Goal: Transaction & Acquisition: Download file/media

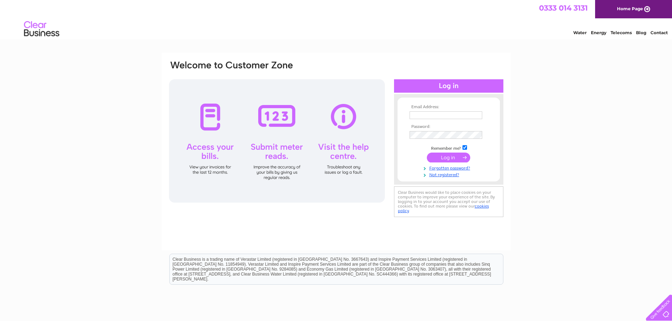
type input "hq@thepointsunderland.co.uk"
click at [448, 155] on input "submit" at bounding box center [448, 158] width 43 height 10
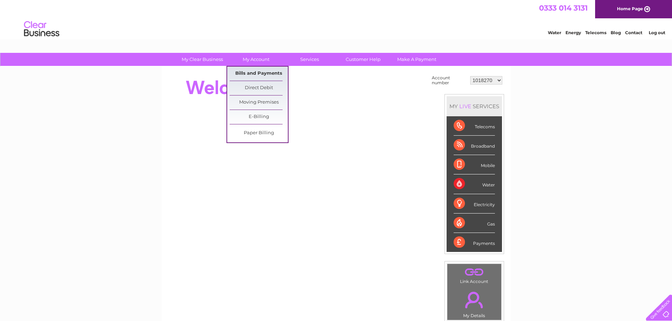
click at [254, 71] on link "Bills and Payments" at bounding box center [259, 74] width 58 height 14
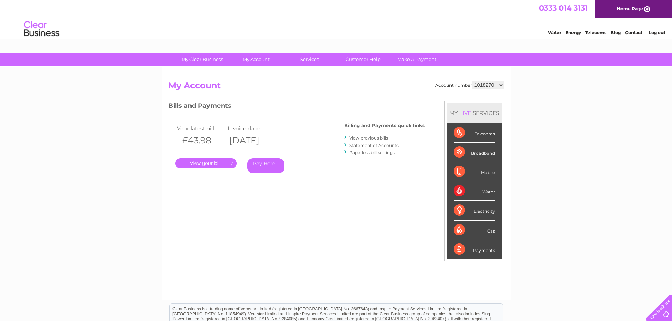
click at [500, 85] on select "1018270 1053739 30320017 30321394" at bounding box center [488, 85] width 32 height 8
select select "1053739"
click at [472, 81] on select "1018270 1053739 30320017 30321394" at bounding box center [488, 85] width 32 height 8
click at [190, 159] on link "." at bounding box center [205, 163] width 61 height 10
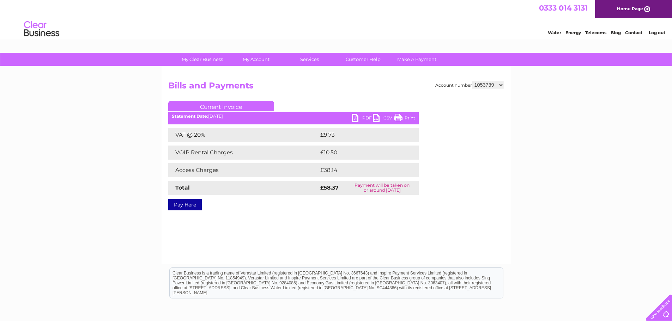
click at [362, 116] on link "PDF" at bounding box center [362, 119] width 21 height 10
click at [503, 85] on select "1018270 1053739 30320017 30321394" at bounding box center [488, 85] width 32 height 8
select select "30320017"
click at [472, 81] on select "1018270 1053739 30320017 30321394" at bounding box center [488, 85] width 32 height 8
click at [364, 115] on link "PDF" at bounding box center [362, 119] width 21 height 10
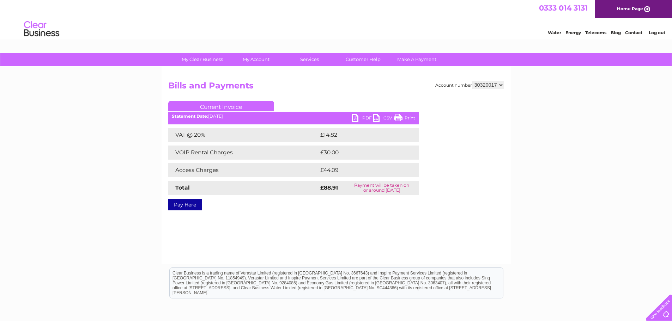
click at [503, 85] on select "1018270 1053739 30320017 30321394" at bounding box center [488, 85] width 32 height 8
select select "30321394"
click at [472, 81] on select "1018270 1053739 30320017 30321394" at bounding box center [488, 85] width 32 height 8
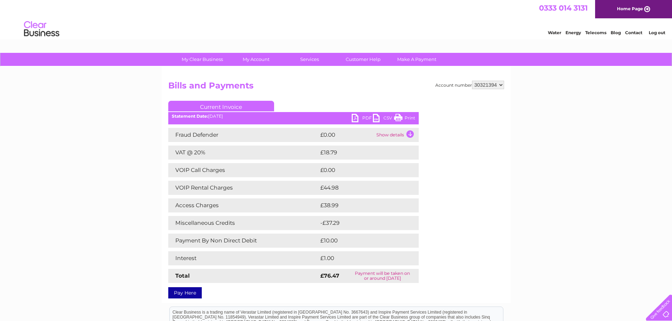
click at [363, 115] on link "PDF" at bounding box center [362, 119] width 21 height 10
click at [366, 117] on link "PDF" at bounding box center [362, 119] width 21 height 10
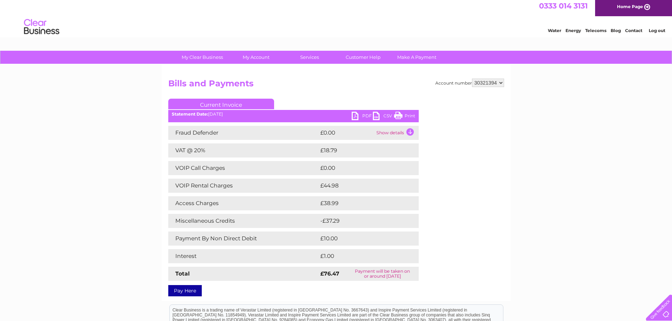
scroll to position [2, 0]
click at [660, 308] on div at bounding box center [657, 306] width 29 height 29
click at [550, 216] on div "My Clear Business Login Details My Details My Preferences Link Account My Accou…" at bounding box center [336, 236] width 672 height 371
